Goal: Task Accomplishment & Management: Complete application form

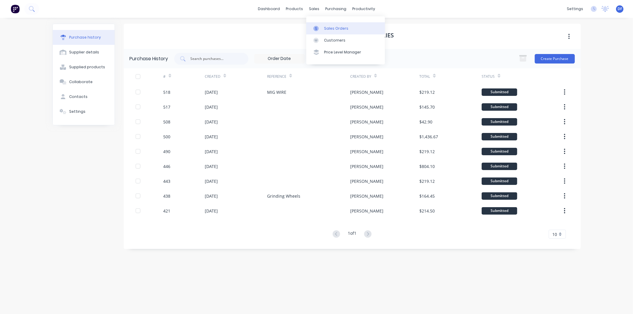
click at [328, 26] on div "Sales Orders" at bounding box center [336, 28] width 24 height 5
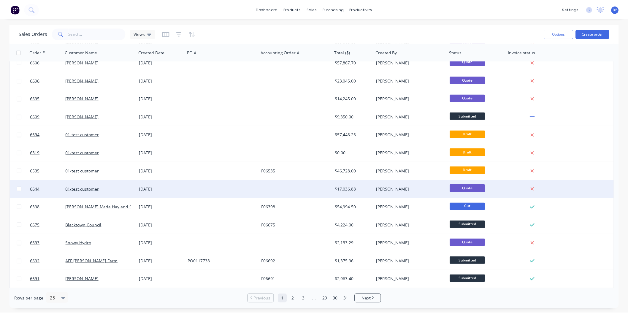
scroll to position [165, 0]
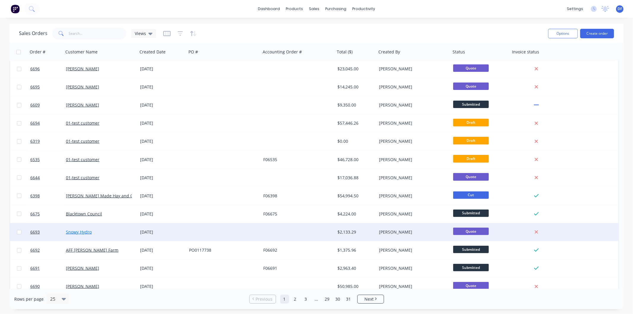
click at [85, 232] on link "Snowy Hydro" at bounding box center [79, 232] width 26 height 6
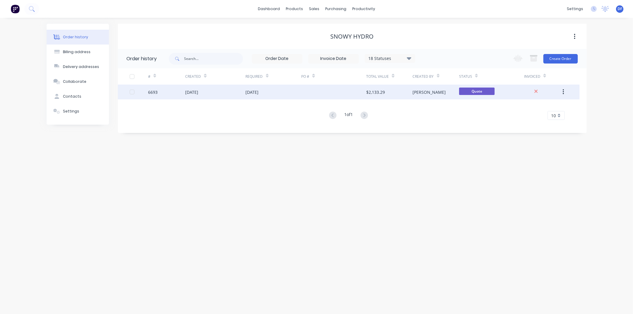
click at [255, 91] on div "[DATE]" at bounding box center [252, 92] width 13 height 6
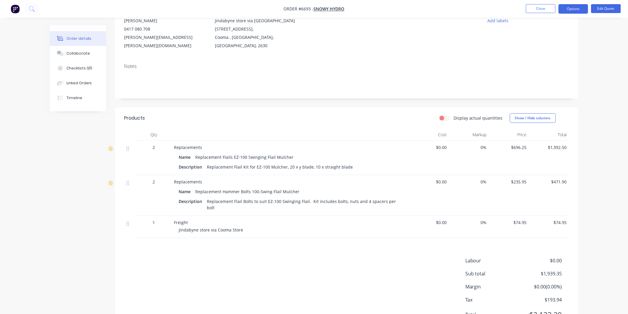
scroll to position [33, 0]
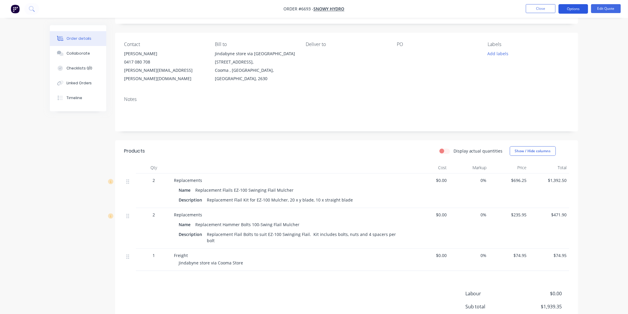
click at [576, 8] on button "Options" at bounding box center [573, 8] width 30 height 9
click at [547, 70] on div "Convert to Order" at bounding box center [555, 71] width 55 height 9
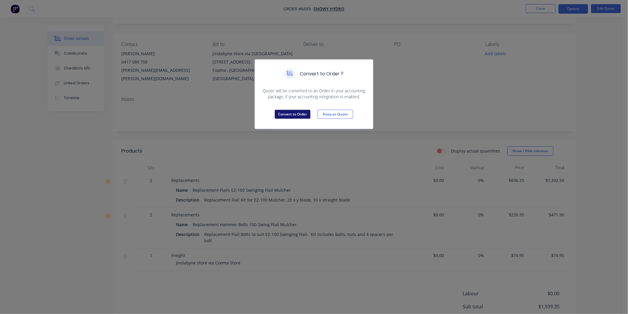
click at [296, 114] on button "Convert to Order" at bounding box center [293, 114] width 36 height 9
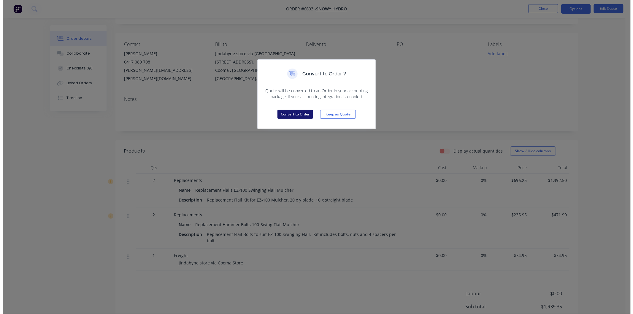
scroll to position [0, 0]
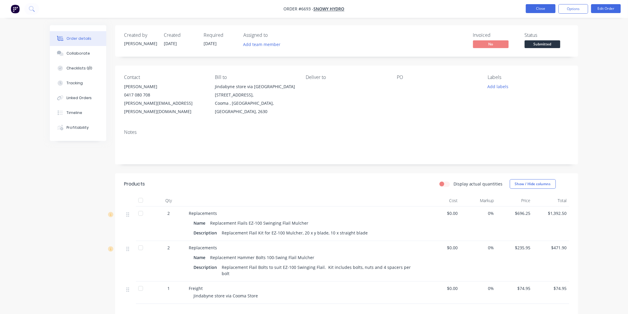
click at [542, 8] on button "Close" at bounding box center [541, 8] width 30 height 9
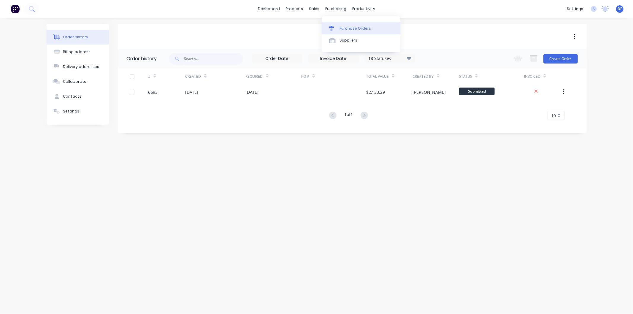
click at [348, 31] on div "Purchase Orders" at bounding box center [354, 28] width 31 height 5
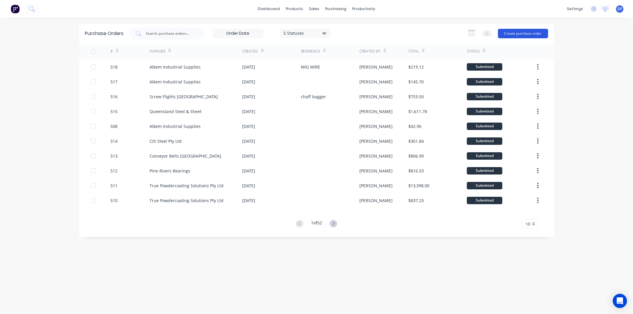
click at [521, 31] on button "Create purchase order" at bounding box center [523, 33] width 50 height 9
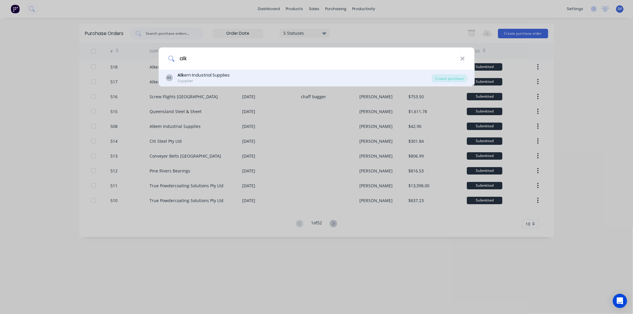
type input "alk"
click at [196, 75] on div "Alk em Industrial Supplies" at bounding box center [203, 75] width 52 height 6
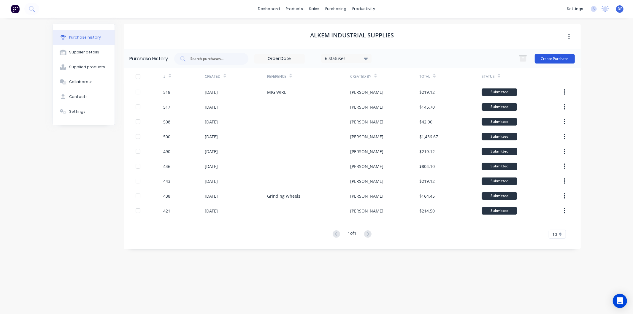
click at [542, 58] on button "Create Purchase" at bounding box center [554, 58] width 40 height 9
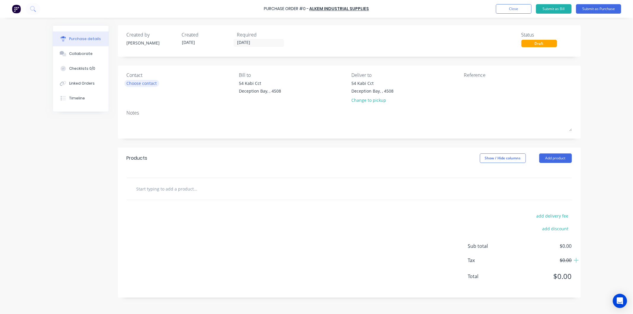
click at [145, 81] on div "Choose contact" at bounding box center [142, 83] width 30 height 6
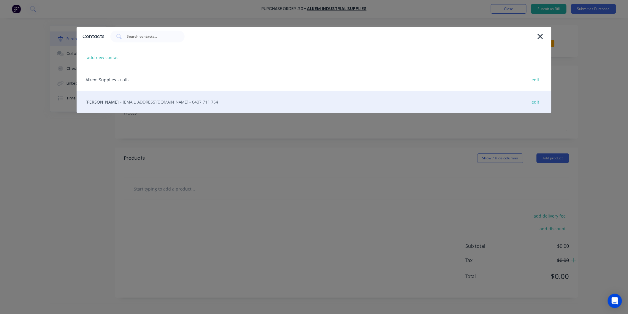
click at [139, 100] on span "- sales@alkem.com.au - 0407 711 754" at bounding box center [169, 102] width 98 height 6
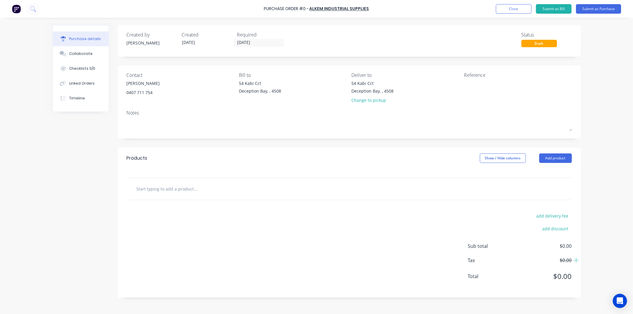
click at [177, 190] on input "text" at bounding box center [195, 189] width 119 height 12
type input "z"
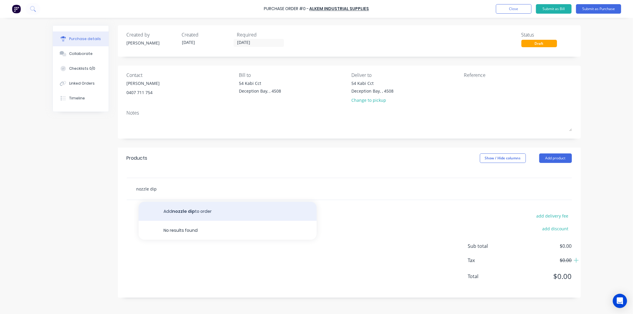
type input "nozzle dip"
click at [178, 210] on button "Add nozzle dip to order" at bounding box center [228, 211] width 178 height 19
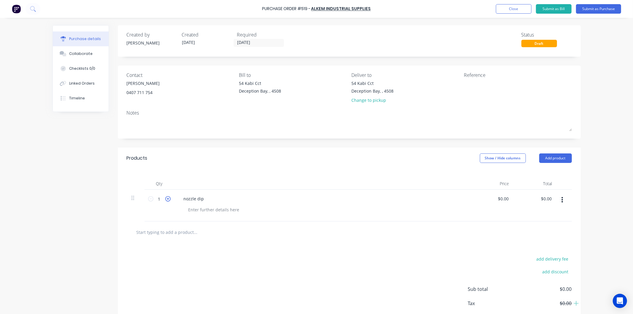
click at [165, 198] on icon at bounding box center [167, 198] width 5 height 5
type input "2"
click at [497, 199] on input "0.0000" at bounding box center [503, 198] width 14 height 9
type input "$15.00"
type input "$30.00"
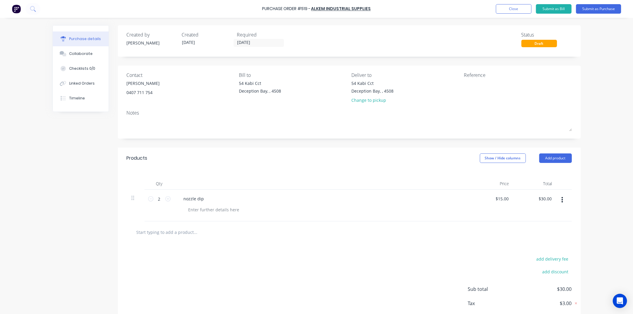
click at [496, 211] on div "$15.00 $15.00" at bounding box center [492, 206] width 43 height 32
click at [593, 9] on button "Submit as Purchase" at bounding box center [598, 8] width 45 height 9
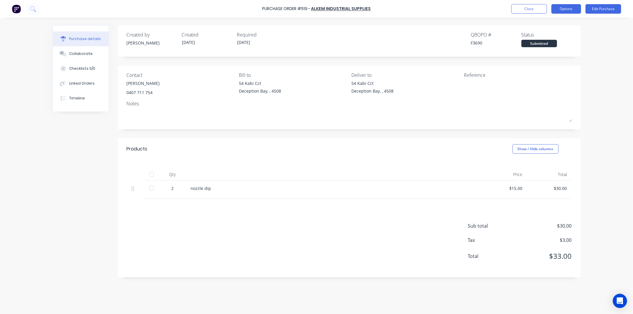
click at [562, 6] on button "Options" at bounding box center [566, 8] width 30 height 9
click at [554, 22] on div "Print / Email" at bounding box center [553, 24] width 46 height 9
click at [543, 34] on div "With pricing" at bounding box center [553, 36] width 46 height 9
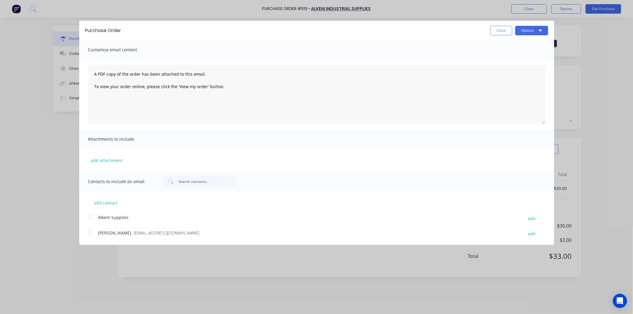
click at [91, 231] on div at bounding box center [91, 232] width 12 height 12
click at [527, 30] on button "Options" at bounding box center [531, 30] width 33 height 9
click at [508, 58] on div "Email" at bounding box center [520, 57] width 46 height 9
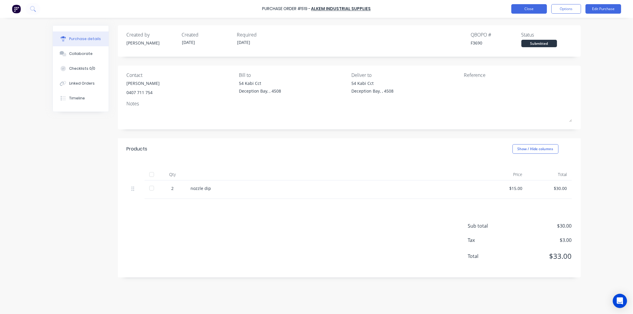
click at [527, 7] on button "Close" at bounding box center [529, 8] width 36 height 9
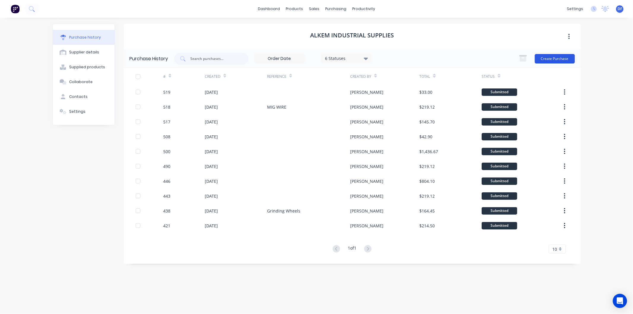
click at [562, 58] on button "Create Purchase" at bounding box center [554, 58] width 40 height 9
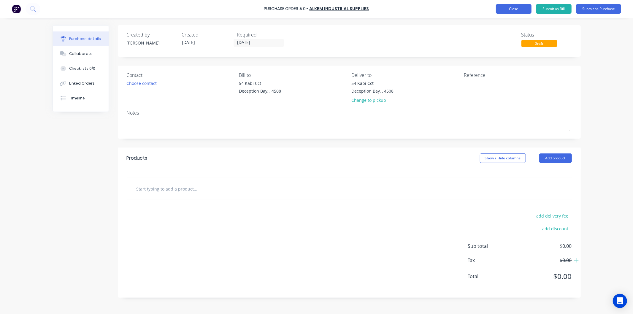
click at [510, 6] on button "Close" at bounding box center [514, 8] width 36 height 9
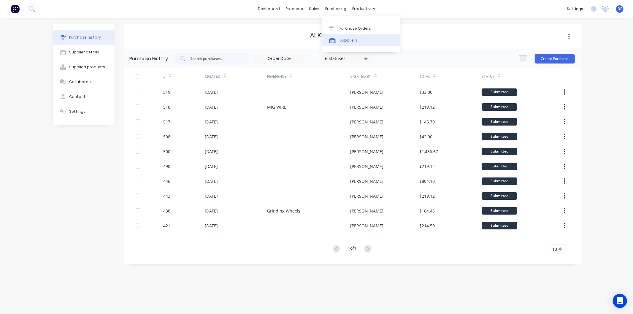
click at [347, 42] on div "Suppliers" at bounding box center [348, 40] width 18 height 5
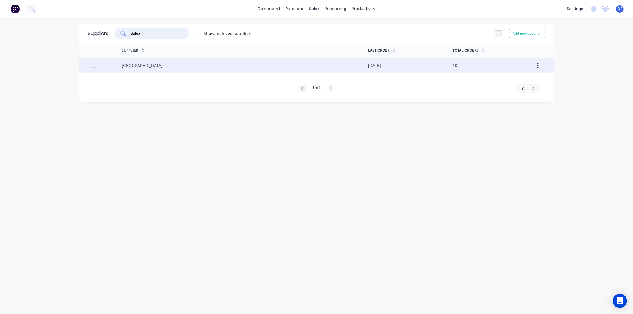
type input "dulux"
click at [142, 64] on div "Dulux Trade Centre" at bounding box center [142, 65] width 41 height 6
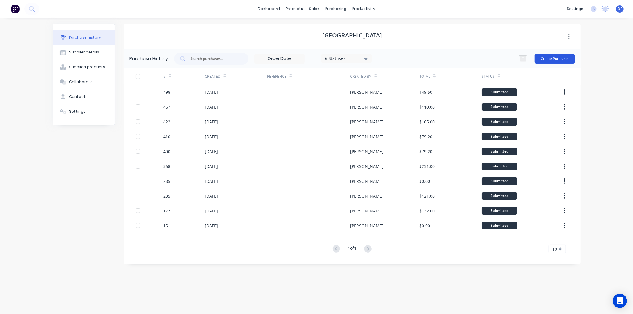
click at [555, 57] on button "Create Purchase" at bounding box center [554, 58] width 40 height 9
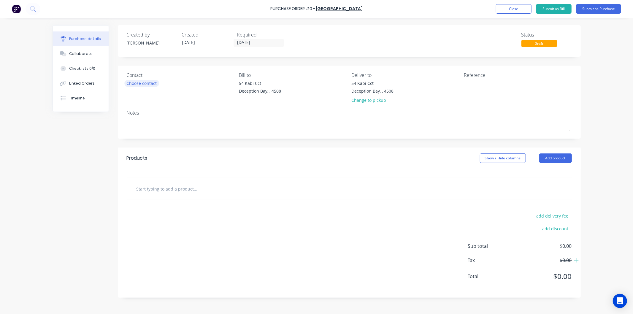
click at [146, 83] on div "Choose contact" at bounding box center [142, 83] width 30 height 6
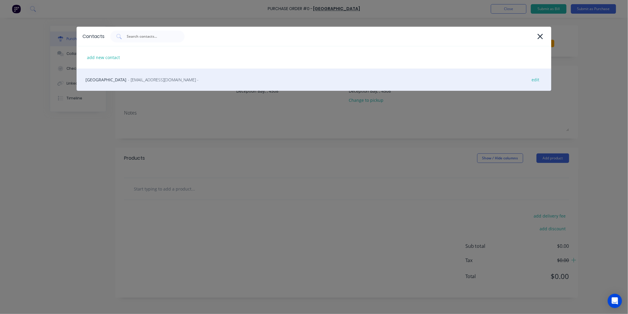
click at [148, 80] on span "- lawnton.dtc@dulux.com.au -" at bounding box center [163, 80] width 71 height 6
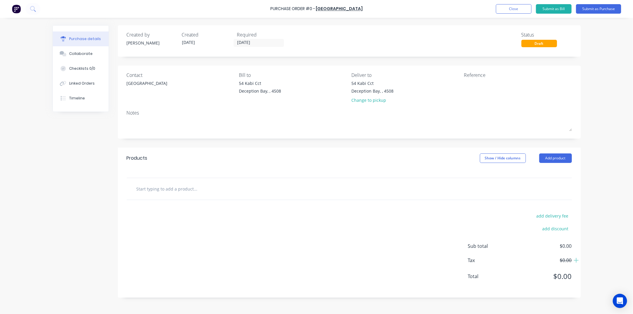
click at [179, 183] on input "text" at bounding box center [195, 189] width 119 height 12
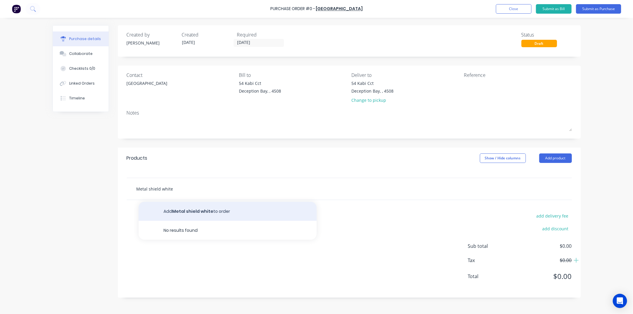
type input "Metal shield white"
click at [194, 211] on button "Add Metal shield white to order" at bounding box center [228, 211] width 178 height 19
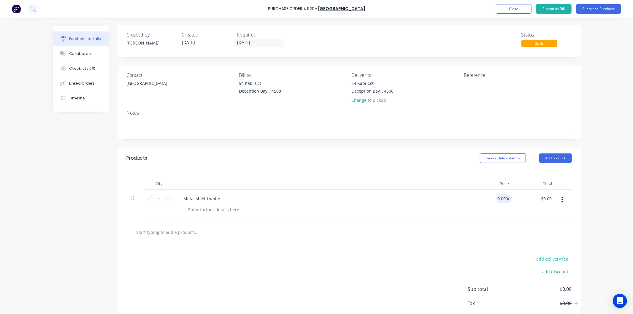
click at [503, 199] on input "0.0000" at bounding box center [503, 198] width 14 height 9
click at [500, 210] on div "$0.0004 $0.0004" at bounding box center [492, 206] width 43 height 32
drag, startPoint x: 508, startPoint y: 198, endPoint x: 490, endPoint y: 198, distance: 18.1
click at [491, 198] on div "$0.0004 $0.0004" at bounding box center [501, 198] width 21 height 9
click at [455, 212] on div at bounding box center [325, 209] width 282 height 9
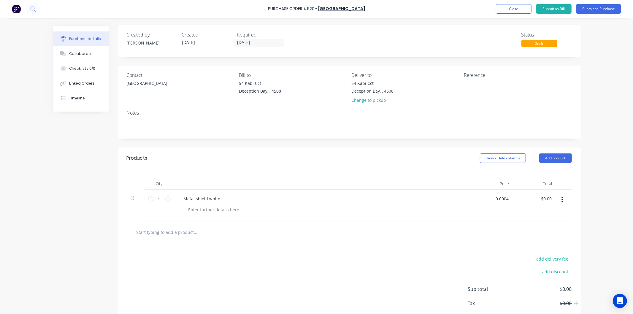
drag, startPoint x: 494, startPoint y: 196, endPoint x: 514, endPoint y: 198, distance: 20.2
click at [514, 198] on div "1 1 Metal shield white 0.0004 0.0004 $0.00 $0.00" at bounding box center [349, 206] width 445 height 32
type input "$35.00"
click at [461, 202] on div "Metal shield white" at bounding box center [322, 198] width 287 height 9
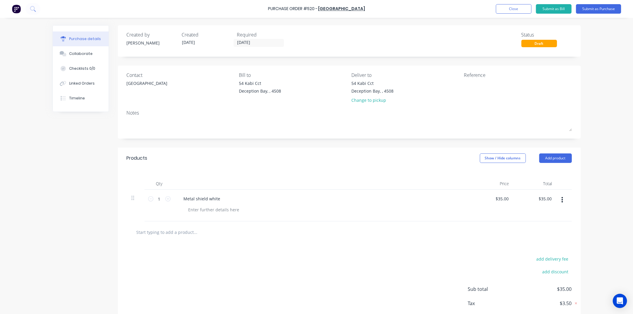
click at [195, 231] on input "text" at bounding box center [195, 232] width 119 height 12
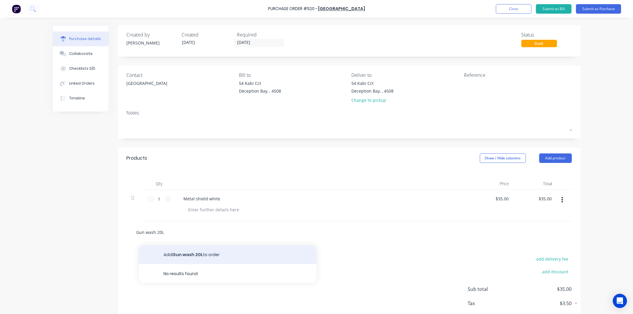
type input "Gun wash 20L"
click at [191, 252] on button "Add Gun wash 20L to order" at bounding box center [228, 254] width 178 height 19
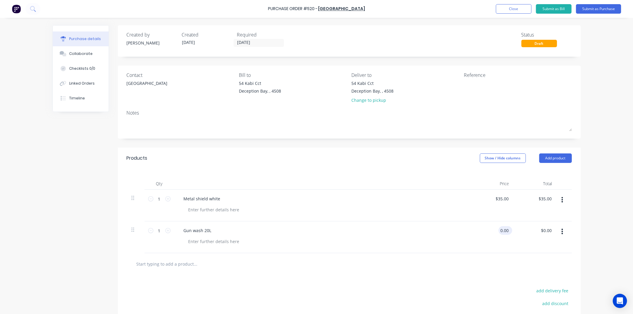
click at [507, 229] on input "0.00" at bounding box center [503, 230] width 11 height 9
type input "0"
type input "$55.00"
click at [458, 228] on div "Gun wash 20L" at bounding box center [322, 230] width 287 height 9
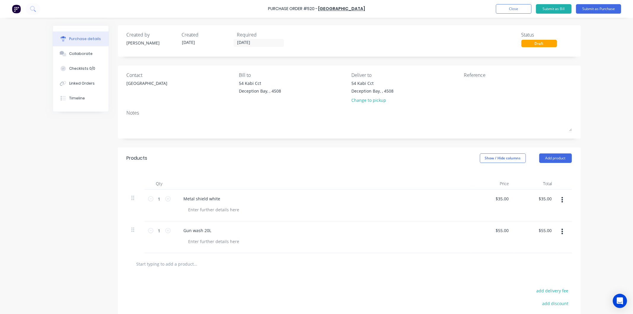
click at [184, 263] on input "text" at bounding box center [195, 264] width 119 height 12
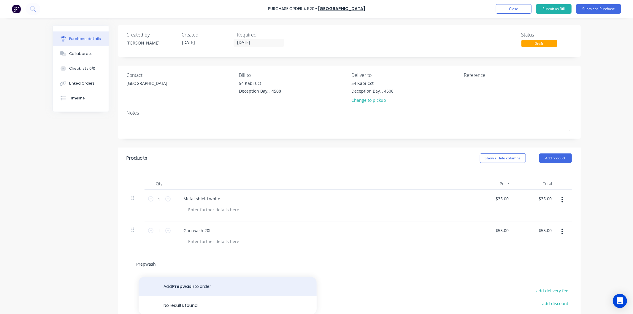
type input "Prepwash"
click at [184, 287] on button "Add Prepwash to order" at bounding box center [228, 286] width 178 height 19
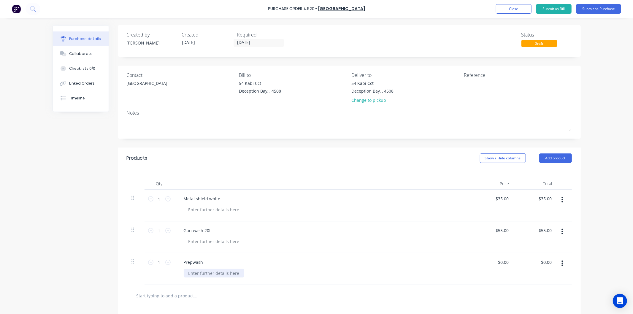
click at [199, 271] on div at bounding box center [214, 273] width 61 height 9
click at [502, 260] on input "0.00" at bounding box center [503, 262] width 14 height 9
drag, startPoint x: 506, startPoint y: 260, endPoint x: 497, endPoint y: 262, distance: 9.4
click at [497, 262] on div "$0.00 $0.00" at bounding box center [504, 262] width 16 height 9
drag, startPoint x: 507, startPoint y: 261, endPoint x: 496, endPoint y: 262, distance: 11.0
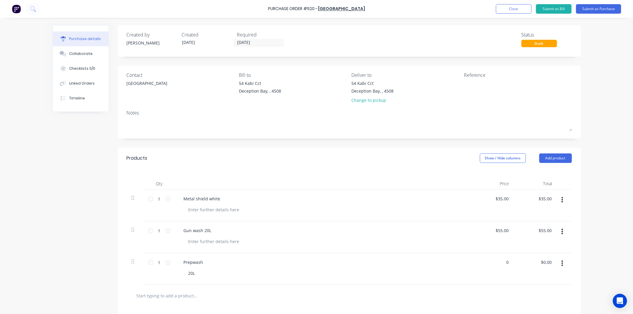
click at [496, 262] on div "0 0" at bounding box center [492, 269] width 43 height 32
type input "$55.00"
drag, startPoint x: 355, startPoint y: 272, endPoint x: 366, endPoint y: 262, distance: 14.5
click at [365, 265] on div "Prepwash 20L" at bounding box center [322, 269] width 297 height 32
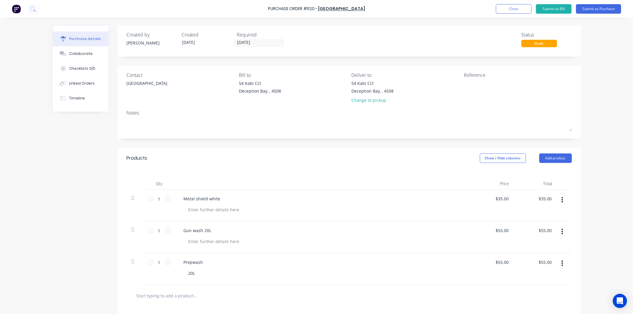
click at [184, 295] on input "text" at bounding box center [195, 295] width 119 height 12
click at [147, 295] on input "duathin340" at bounding box center [195, 295] width 119 height 12
click at [157, 295] on input "duathin340" at bounding box center [195, 295] width 119 height 12
click at [150, 295] on input "duathin340" at bounding box center [195, 295] width 119 height 12
click at [141, 295] on input "duathin340" at bounding box center [195, 295] width 119 height 12
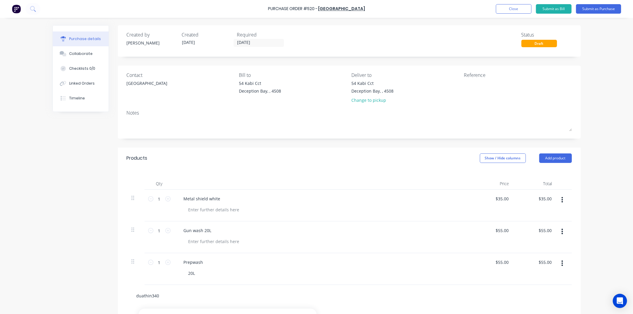
click at [141, 295] on input "duathin340" at bounding box center [195, 295] width 119 height 12
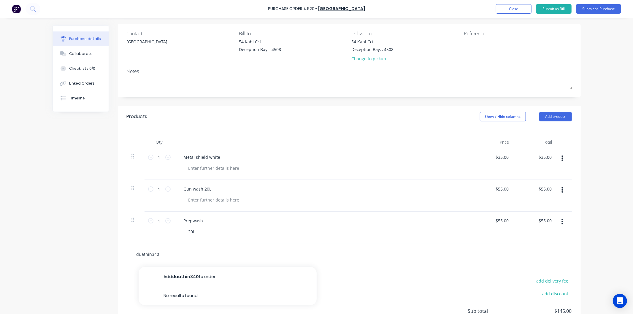
scroll to position [96, 0]
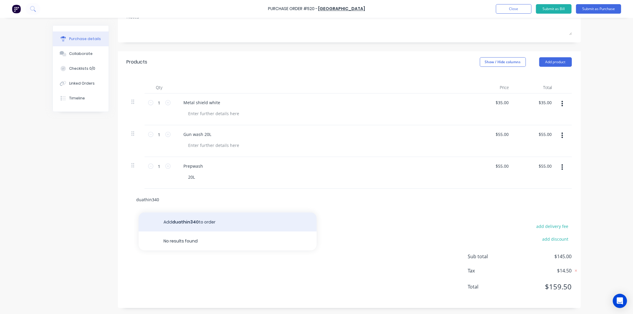
type input "duathin340"
click at [181, 223] on button "Add duathin340 to order" at bounding box center [228, 221] width 178 height 19
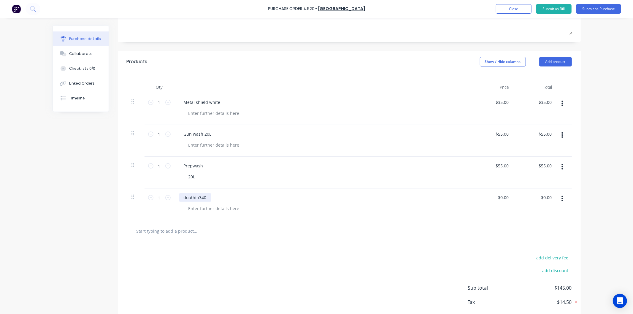
click at [196, 198] on div "duathin340" at bounding box center [195, 197] width 32 height 9
click at [207, 197] on div "duathin 340" at bounding box center [196, 197] width 34 height 9
click at [501, 197] on input "0.00" at bounding box center [503, 197] width 11 height 9
type input "0"
type input "$55.00"
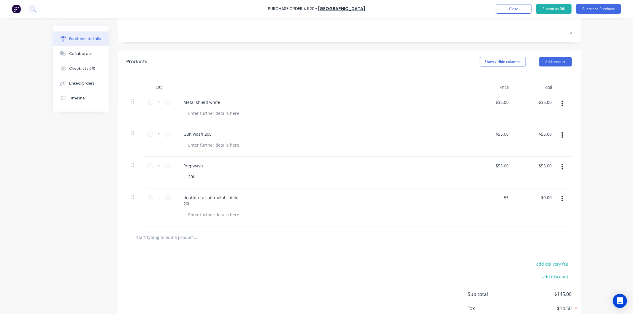
type input "$55.00"
click at [463, 190] on div "duathin to suit metal shield 20L" at bounding box center [322, 207] width 297 height 38
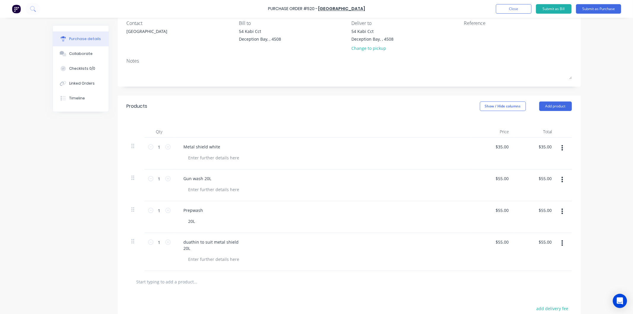
scroll to position [0, 0]
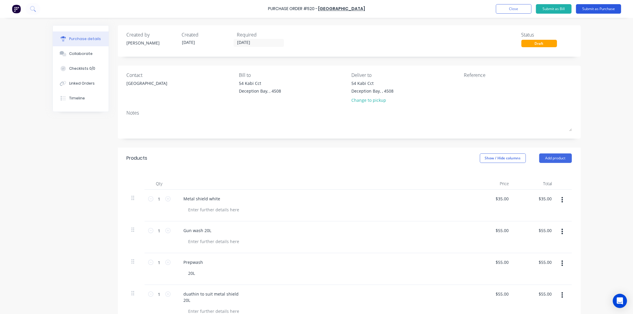
click at [593, 9] on button "Submit as Purchase" at bounding box center [598, 8] width 45 height 9
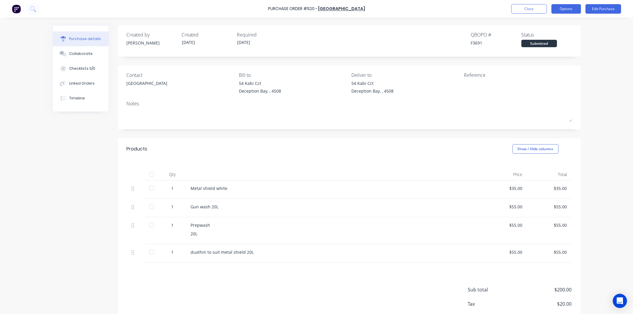
click at [569, 9] on button "Options" at bounding box center [566, 8] width 30 height 9
click at [545, 23] on div "Print / Email" at bounding box center [553, 24] width 46 height 9
click at [539, 36] on div "With pricing" at bounding box center [553, 36] width 46 height 9
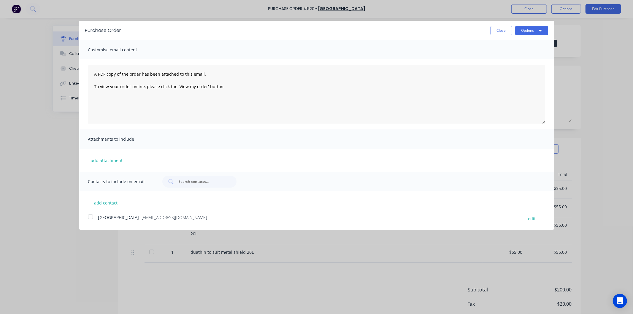
click at [88, 217] on div at bounding box center [91, 217] width 12 height 12
click at [523, 30] on button "Options" at bounding box center [531, 30] width 33 height 9
click at [504, 55] on div "Email" at bounding box center [520, 57] width 46 height 9
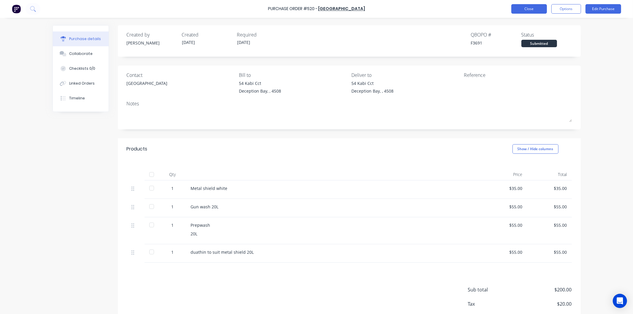
click at [526, 8] on button "Close" at bounding box center [529, 8] width 36 height 9
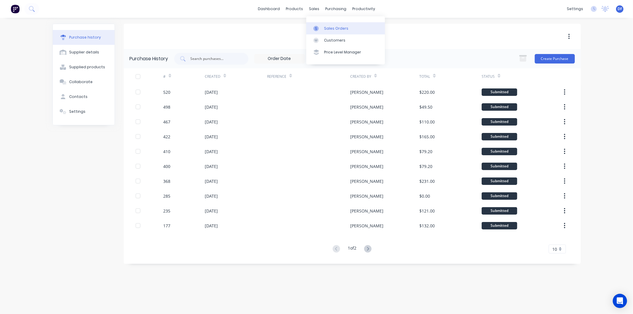
click at [328, 28] on div "Sales Orders" at bounding box center [336, 28] width 24 height 5
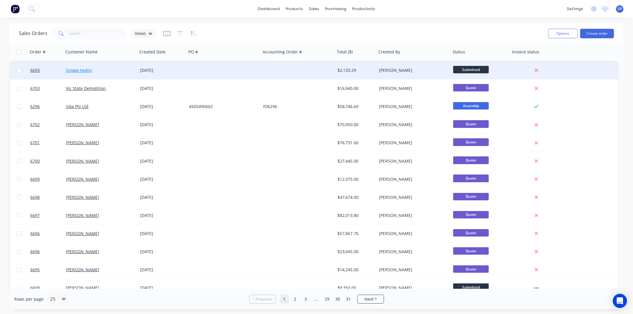
click at [85, 67] on link "Snowy Hydro" at bounding box center [79, 70] width 26 height 6
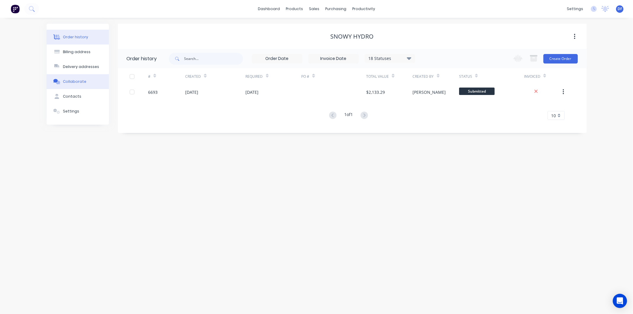
click at [74, 80] on div "Collaborate" at bounding box center [74, 81] width 23 height 5
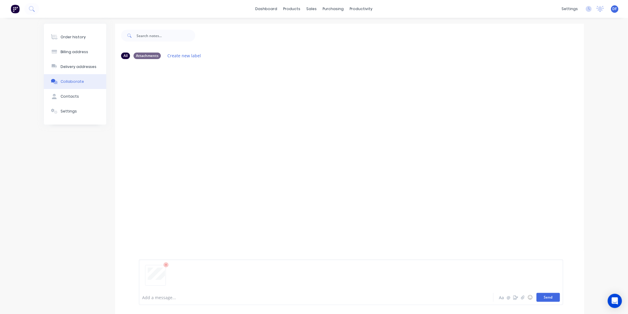
click at [544, 294] on button "Send" at bounding box center [547, 297] width 23 height 9
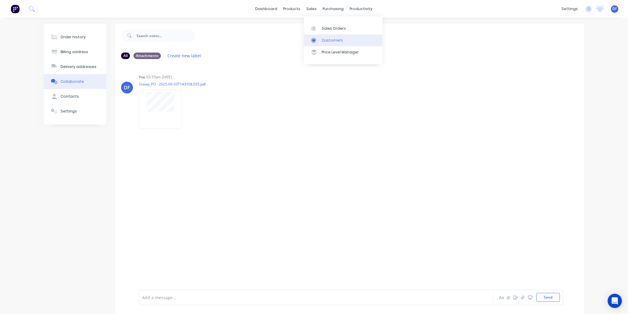
click at [329, 39] on div "Customers" at bounding box center [332, 40] width 21 height 5
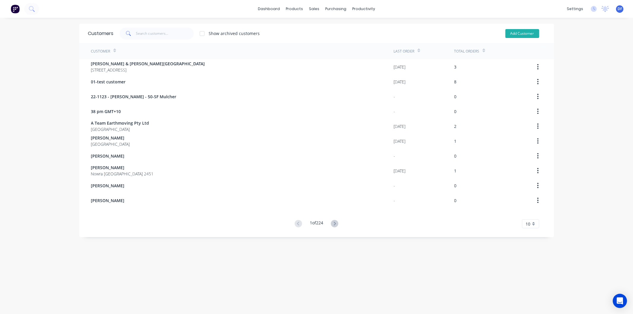
click at [509, 33] on button "Add Customer" at bounding box center [522, 33] width 34 height 9
select select "AU"
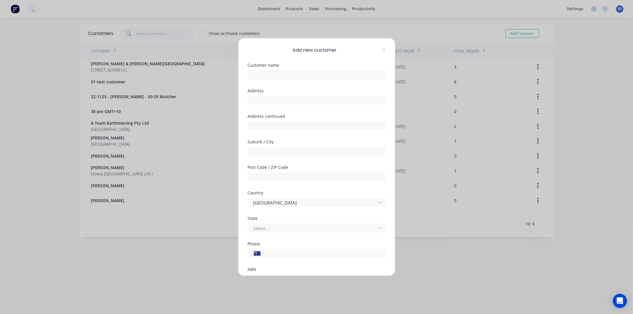
click at [266, 80] on div "Customer name" at bounding box center [317, 76] width 138 height 26
click at [266, 74] on input "text" at bounding box center [317, 74] width 138 height 9
click at [271, 75] on input "Orkirdge services Pty Ltd" at bounding box center [317, 74] width 138 height 9
type input "Orkirdge Services Pty Ltd"
click at [276, 253] on input "tel" at bounding box center [323, 253] width 112 height 7
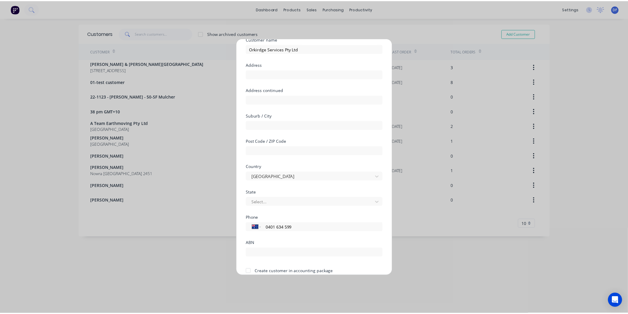
scroll to position [52, 0]
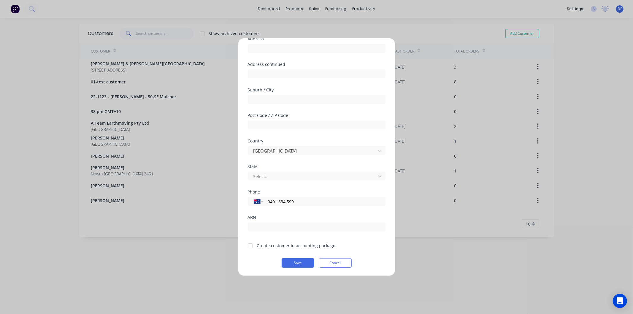
type input "0401 634 599"
click at [250, 244] on div at bounding box center [250, 246] width 12 height 12
click at [295, 261] on button "Save" at bounding box center [297, 262] width 33 height 9
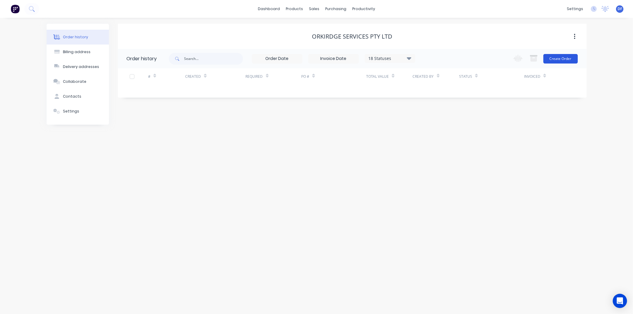
click at [554, 57] on button "Create Order" at bounding box center [560, 58] width 34 height 9
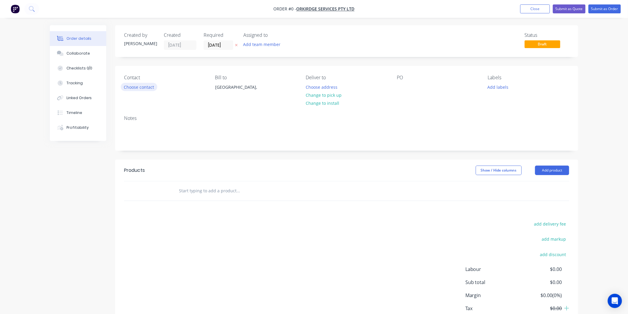
click at [146, 87] on button "Choose contact" at bounding box center [139, 87] width 36 height 8
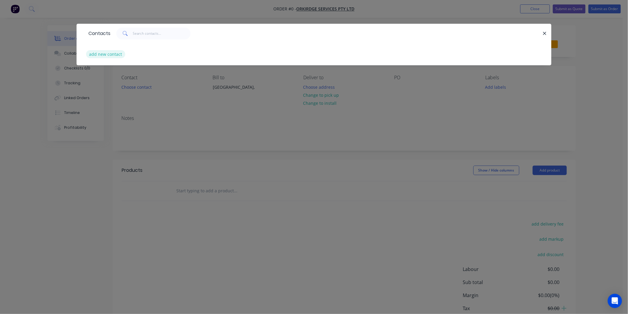
click at [107, 54] on button "add new contact" at bounding box center [105, 54] width 39 height 8
select select "AU"
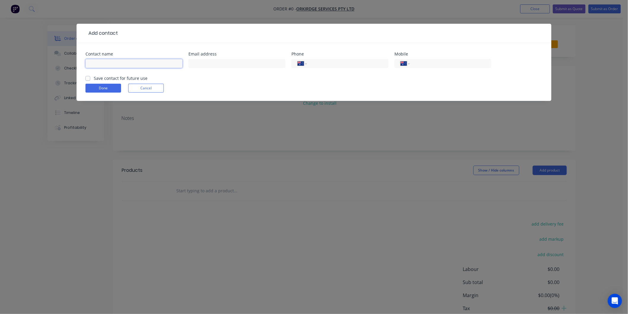
click at [107, 63] on input "text" at bounding box center [133, 63] width 97 height 9
type input "Declan"
drag, startPoint x: 196, startPoint y: 63, endPoint x: 199, endPoint y: 61, distance: 3.2
click at [196, 63] on input "text" at bounding box center [236, 63] width 97 height 9
type input "declan@orkirdgeservices.com.au"
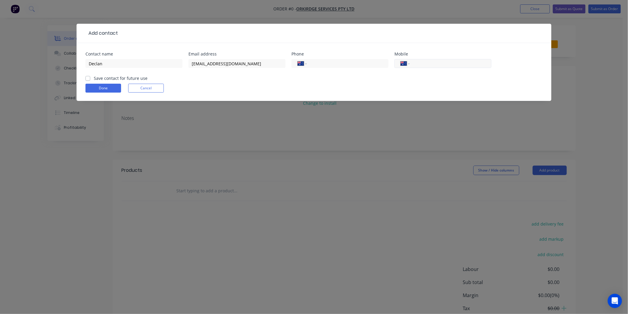
click at [437, 63] on input "tel" at bounding box center [449, 63] width 71 height 7
type input "0401 634 599"
click at [94, 77] on label "Save contact for future use" at bounding box center [121, 78] width 54 height 6
click at [88, 77] on input "Save contact for future use" at bounding box center [87, 78] width 5 height 6
checkbox input "true"
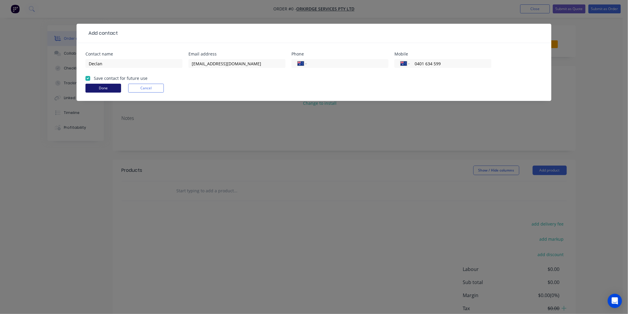
click at [97, 88] on button "Done" at bounding box center [103, 88] width 36 height 9
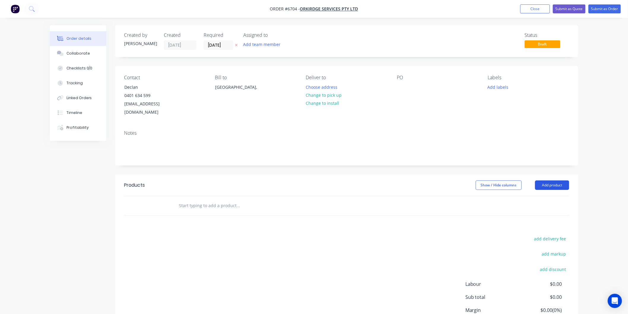
click at [547, 180] on button "Add product" at bounding box center [552, 184] width 34 height 9
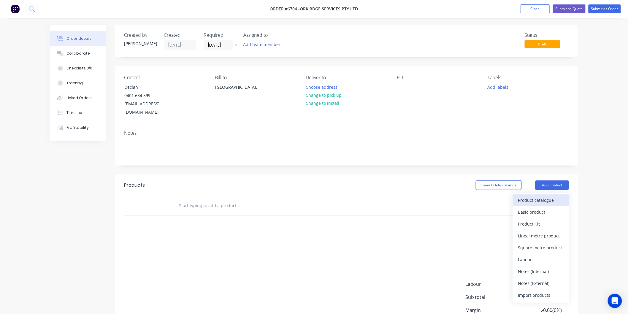
click at [538, 196] on div "Product catalogue" at bounding box center [541, 200] width 46 height 9
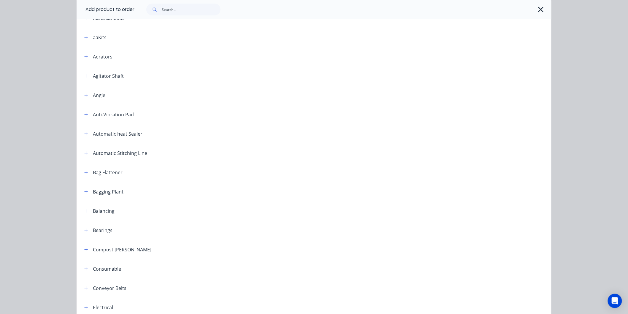
scroll to position [33, 0]
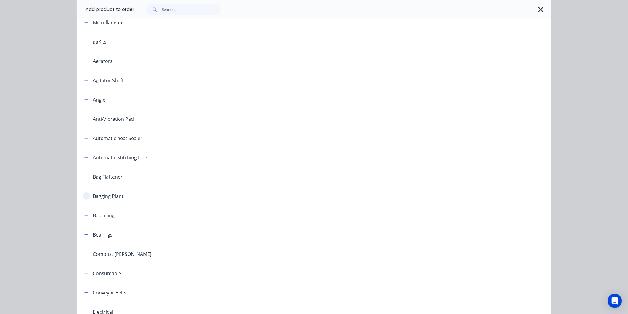
click at [84, 195] on icon "button" at bounding box center [86, 196] width 4 height 4
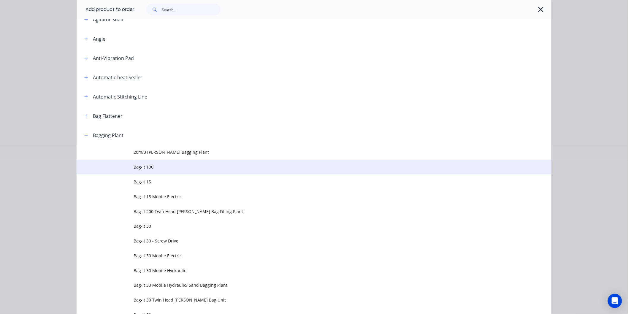
scroll to position [99, 0]
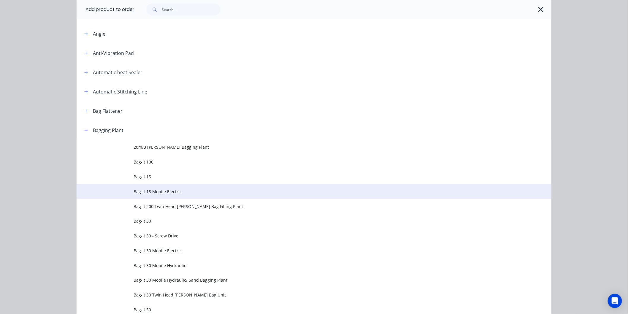
click at [161, 190] on span "Bag-it 15 Mobile Electric" at bounding box center [300, 191] width 334 height 6
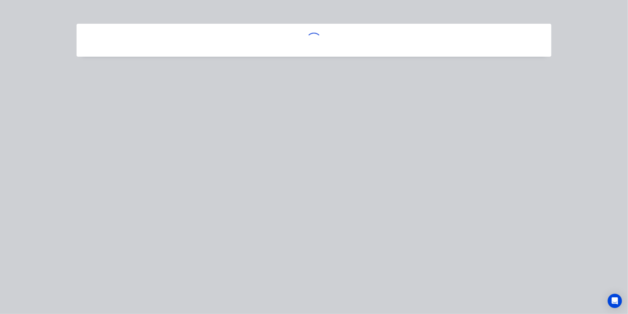
scroll to position [0, 0]
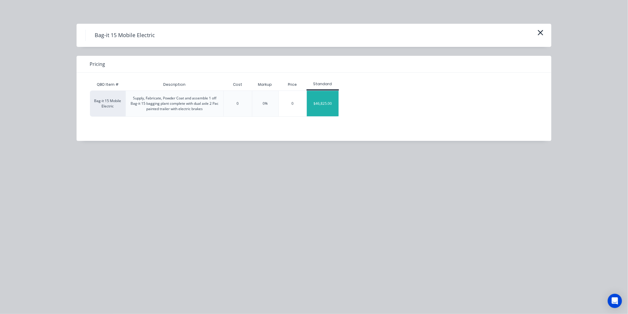
click at [324, 102] on div "$46,825.00" at bounding box center [323, 104] width 32 height 26
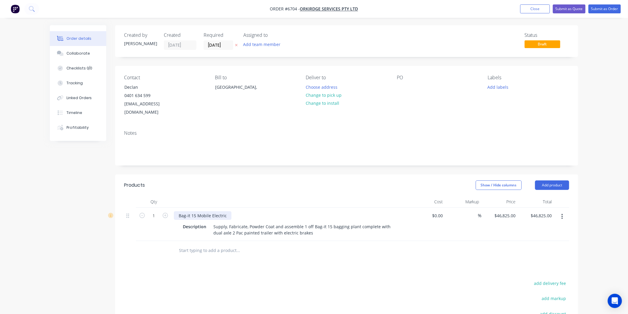
click at [228, 211] on div "Bag-it 15 Mobile Electric" at bounding box center [203, 215] width 58 height 9
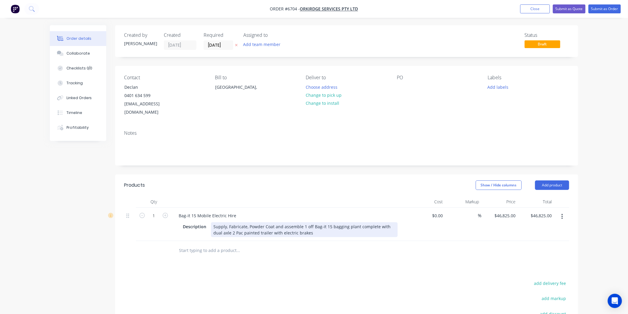
drag, startPoint x: 212, startPoint y: 218, endPoint x: 246, endPoint y: 220, distance: 34.2
click at [246, 222] on div "Supply, Fabricate, Powder Coat and assemble 1 off Bag-it 15 bagging plant compl…" at bounding box center [304, 229] width 187 height 15
drag, startPoint x: 214, startPoint y: 217, endPoint x: 301, endPoint y: 219, distance: 87.8
click at [301, 222] on div "Supply, Fabricate, Powder Coat and assemble 1 off Bag-it 15 bagging plant compl…" at bounding box center [304, 229] width 187 height 15
click at [328, 222] on div "hire rate for 1 off Bag-it 15 bagging plant complete with dual axle 2 Pac paint…" at bounding box center [304, 229] width 187 height 15
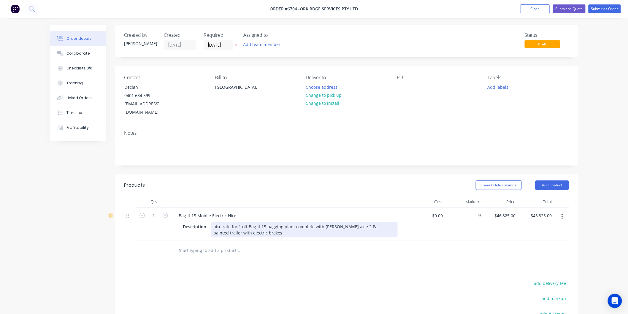
click at [324, 222] on div "hire rate for 1 off Bag-it 15 bagging plant complete with sigle axle 2 Pac pain…" at bounding box center [304, 229] width 187 height 15
click at [165, 213] on icon "button" at bounding box center [165, 215] width 5 height 5
type input "2"
type input "$93,650.00"
click at [165, 213] on icon "button" at bounding box center [165, 215] width 5 height 5
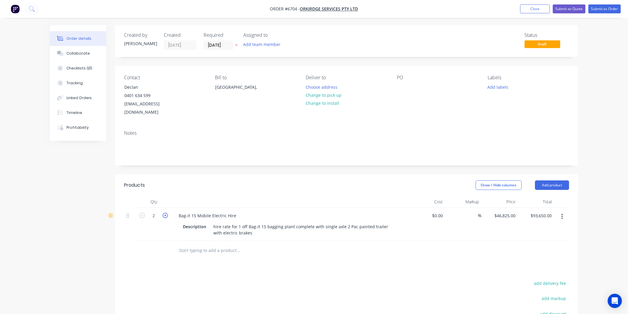
type input "3"
type input "$140,475.00"
click at [165, 213] on icon "button" at bounding box center [165, 215] width 5 height 5
type input "4"
type input "$187,300.00"
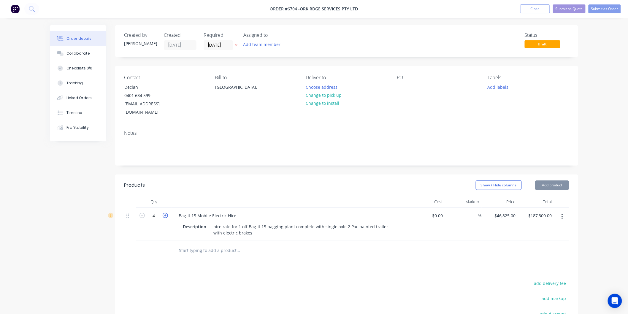
click at [165, 213] on icon "button" at bounding box center [165, 215] width 5 height 5
type input "5"
type input "$234,125.00"
click at [165, 213] on icon "button" at bounding box center [165, 215] width 5 height 5
type input "6"
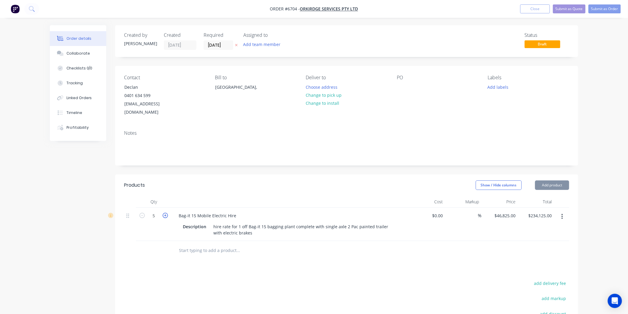
type input "$280,950.00"
click at [165, 213] on icon "button" at bounding box center [165, 215] width 5 height 5
type input "7"
type input "$327,775.00"
click at [143, 213] on icon "button" at bounding box center [141, 215] width 5 height 5
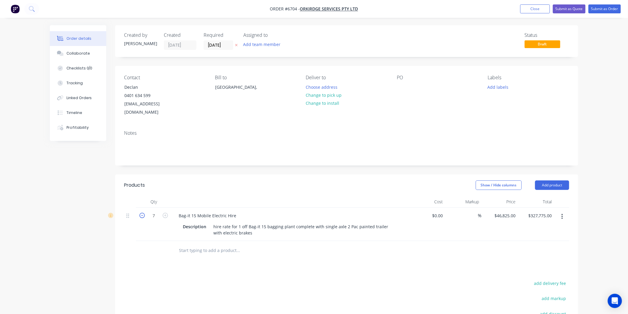
type input "6"
type input "$280,950.00"
click at [515, 211] on input "46825" at bounding box center [510, 215] width 15 height 9
type input "$1,500.00"
type input "$9,000.00"
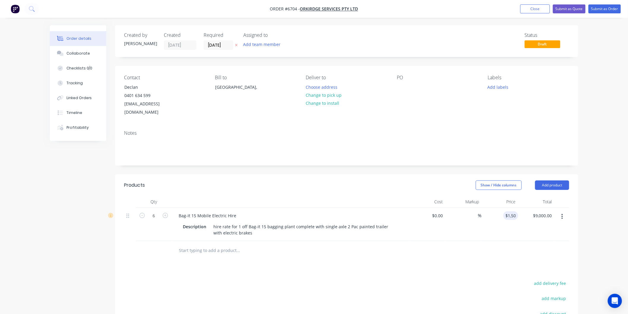
click at [496, 214] on div "$1,500.00 1500" at bounding box center [499, 224] width 36 height 33
type input "$1,750.00"
type input "$10,500.00"
drag, startPoint x: 509, startPoint y: 222, endPoint x: 519, endPoint y: 213, distance: 13.7
click at [509, 220] on div "$1,750.00 $1,750.00" at bounding box center [499, 224] width 36 height 33
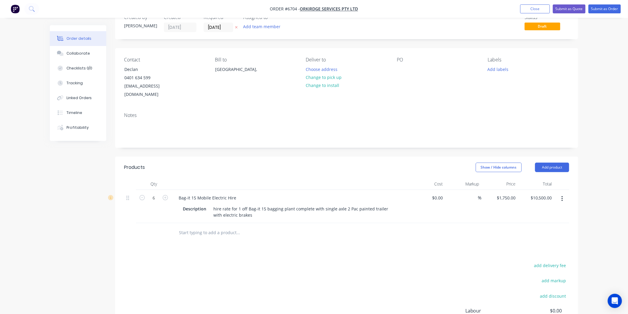
scroll to position [33, 0]
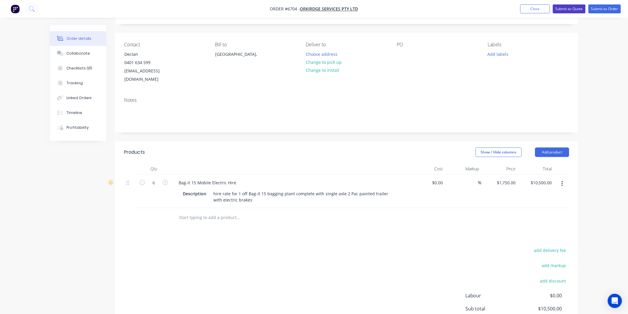
click at [565, 8] on button "Submit as Quote" at bounding box center [569, 8] width 33 height 9
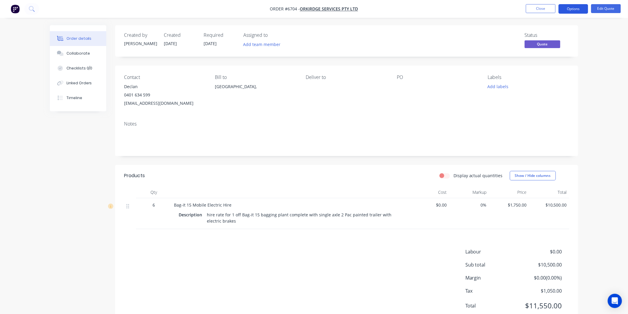
click at [570, 8] on button "Options" at bounding box center [573, 8] width 30 height 9
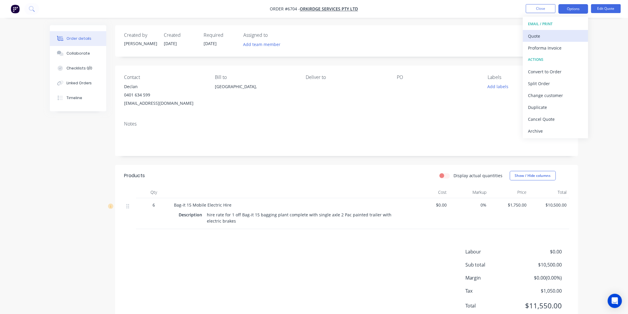
click at [542, 36] on div "Quote" at bounding box center [555, 36] width 55 height 9
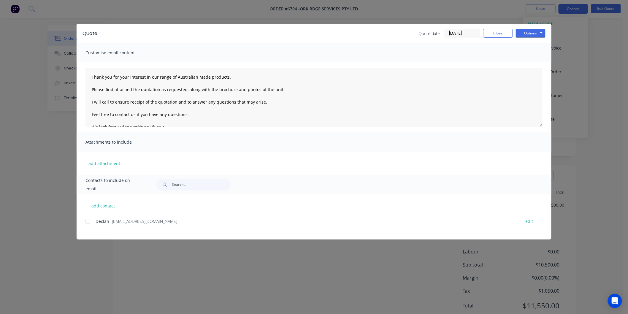
click at [90, 219] on div at bounding box center [88, 221] width 12 height 12
click at [90, 74] on textarea "Thank you for your interest in our range of Australian Made products. Please fi…" at bounding box center [313, 97] width 457 height 59
click at [532, 33] on button "Options" at bounding box center [531, 33] width 30 height 9
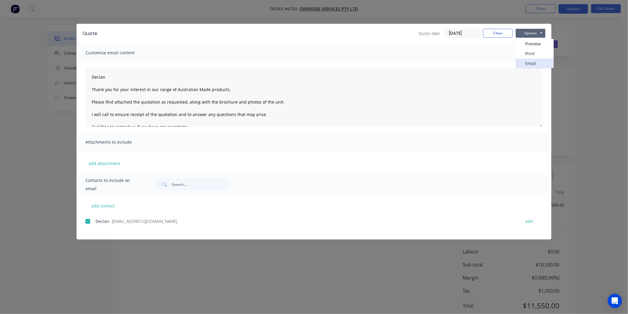
click at [532, 61] on button "Email" at bounding box center [535, 63] width 38 height 10
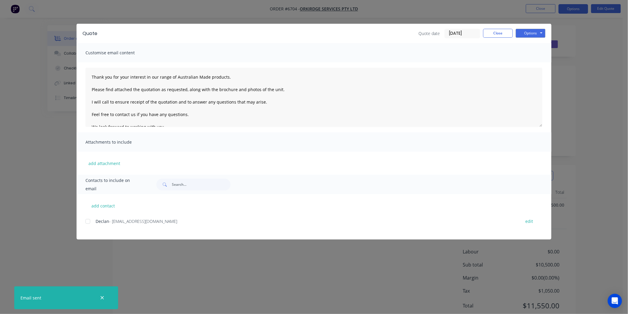
type textarea "Thank you for your interest in our range of Australian Made products. Please fi…"
click at [501, 33] on button "Close" at bounding box center [498, 33] width 30 height 9
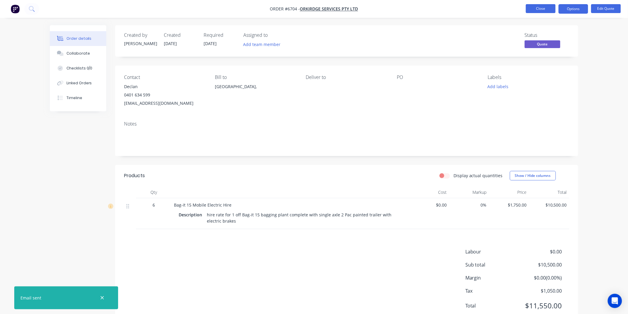
click at [545, 9] on button "Close" at bounding box center [541, 8] width 30 height 9
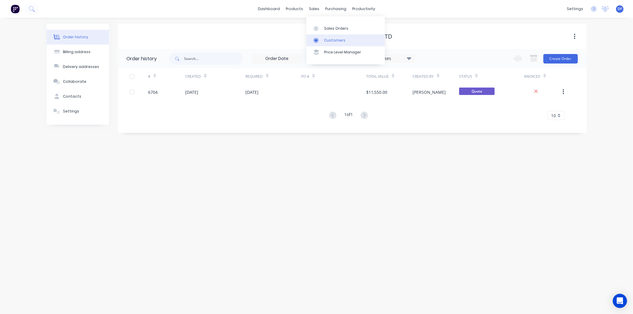
click at [333, 39] on div "Customers" at bounding box center [334, 40] width 21 height 5
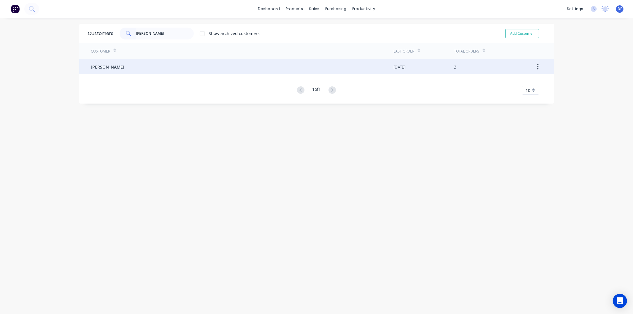
type input "[PERSON_NAME]"
click at [116, 64] on span "[PERSON_NAME]" at bounding box center [108, 67] width 34 height 6
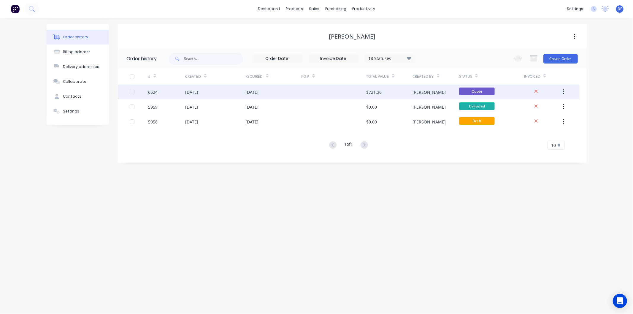
click at [373, 90] on div "$721.36" at bounding box center [373, 92] width 15 height 6
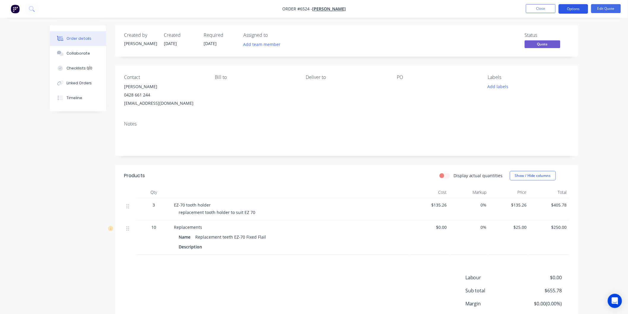
click at [575, 10] on button "Options" at bounding box center [573, 8] width 30 height 9
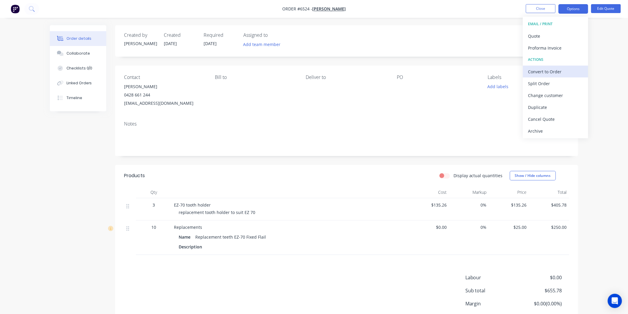
click at [549, 69] on div "Convert to Order" at bounding box center [555, 71] width 55 height 9
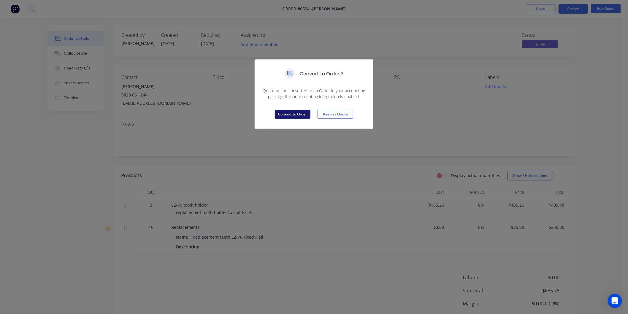
click at [292, 113] on button "Convert to Order" at bounding box center [293, 114] width 36 height 9
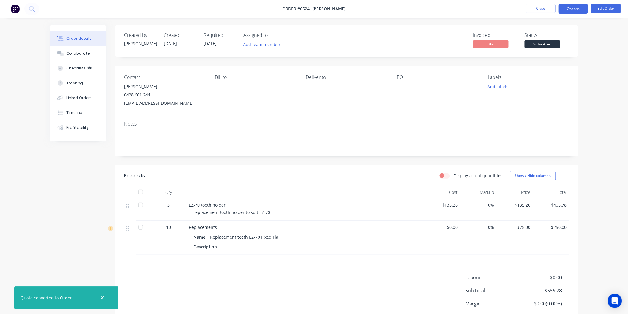
click at [567, 8] on button "Options" at bounding box center [573, 8] width 30 height 9
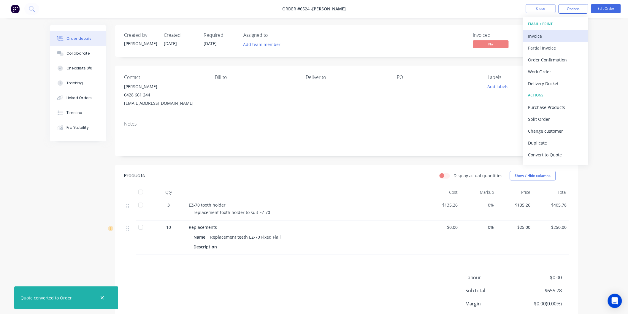
click at [539, 36] on div "Invoice" at bounding box center [555, 36] width 55 height 9
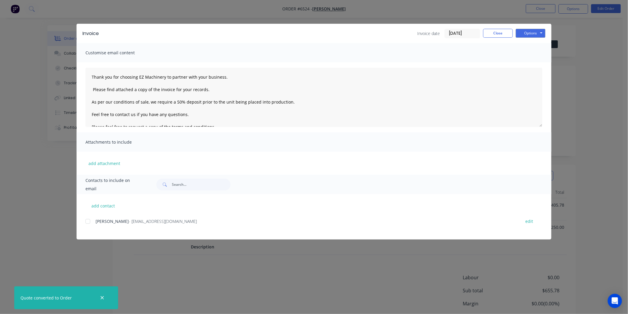
click at [88, 223] on div at bounding box center [88, 221] width 12 height 12
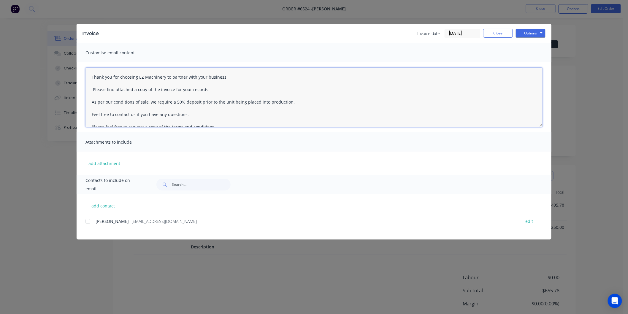
click at [93, 75] on textarea "Thank you for choosing EZ Machinery to partner with your business. Please find …" at bounding box center [313, 97] width 457 height 59
drag, startPoint x: 305, startPoint y: 116, endPoint x: 91, endPoint y: 114, distance: 213.9
click at [91, 114] on textarea "[PERSON_NAME] Thank you for choosing EZ Machinery to partner with your business…" at bounding box center [313, 97] width 457 height 59
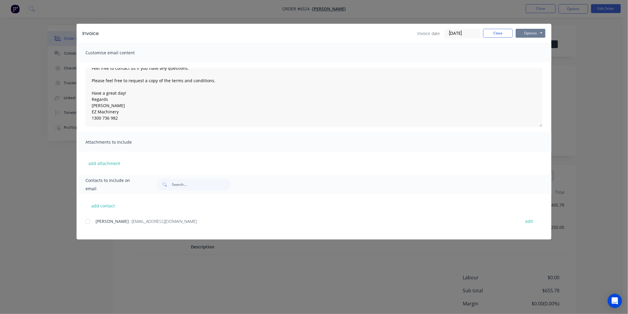
click at [529, 31] on button "Options" at bounding box center [531, 33] width 30 height 9
click at [529, 61] on button "Email" at bounding box center [535, 63] width 38 height 10
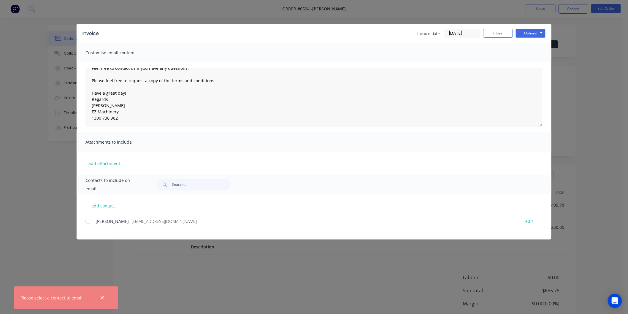
click at [89, 219] on div at bounding box center [88, 221] width 12 height 12
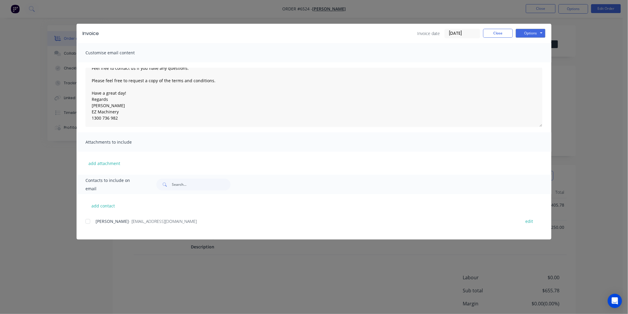
click at [87, 218] on div at bounding box center [88, 221] width 12 height 12
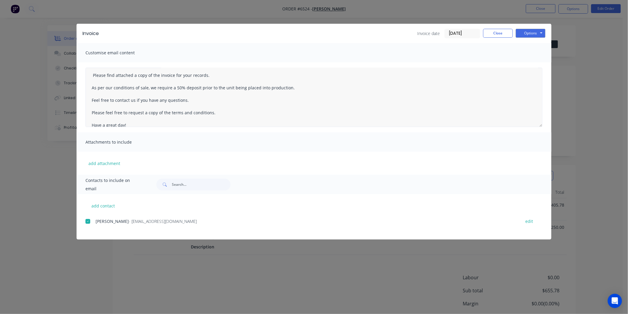
scroll to position [0, 0]
click at [88, 74] on textarea "Thank you for choosing EZ Machinery to partner with your business. Please find …" at bounding box center [313, 97] width 457 height 59
click at [534, 32] on button "Options" at bounding box center [531, 33] width 30 height 9
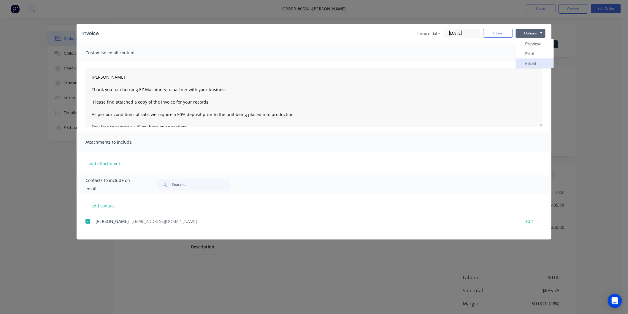
click at [530, 62] on button "Email" at bounding box center [535, 63] width 38 height 10
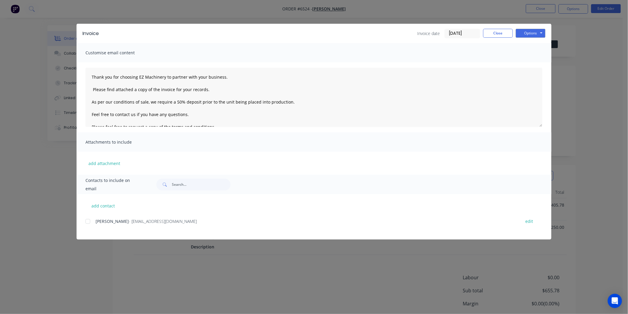
type textarea "Thank you for choosing EZ Machinery to partner with your business. Please find …"
